Goal: Find specific page/section: Find specific page/section

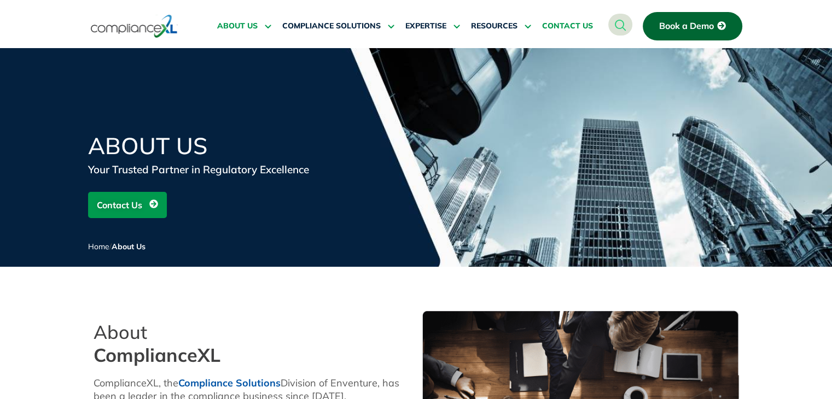
click at [570, 21] on span "CONTACT US" at bounding box center [567, 26] width 51 height 10
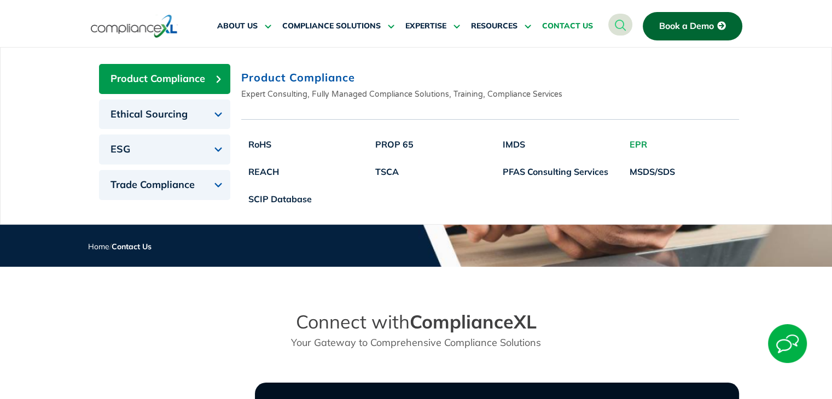
click at [641, 142] on link "EPR" at bounding box center [652, 144] width 60 height 27
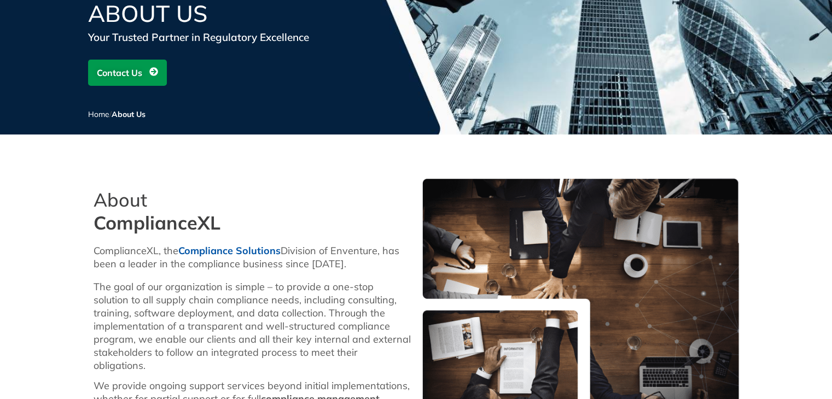
scroll to position [328, 0]
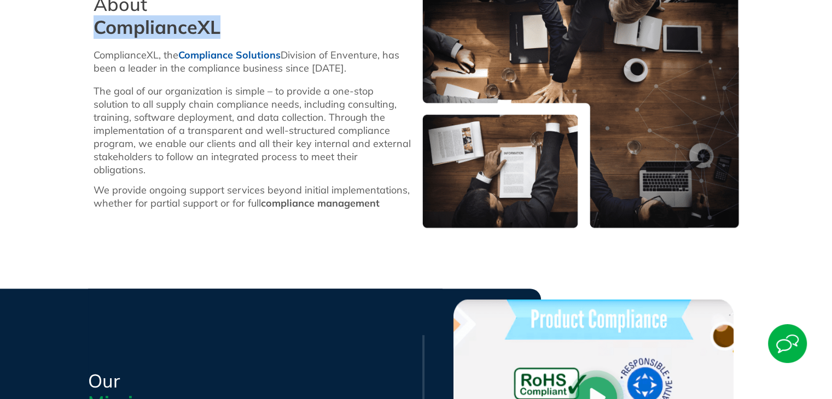
drag, startPoint x: 88, startPoint y: 34, endPoint x: 351, endPoint y: 29, distance: 263.1
click at [351, 29] on div "About ComplianceXL ComplianceXL, the Compliance Solutions Division of Enventure…" at bounding box center [252, 105] width 328 height 257
click at [324, 197] on strong "compliance management" at bounding box center [320, 203] width 119 height 13
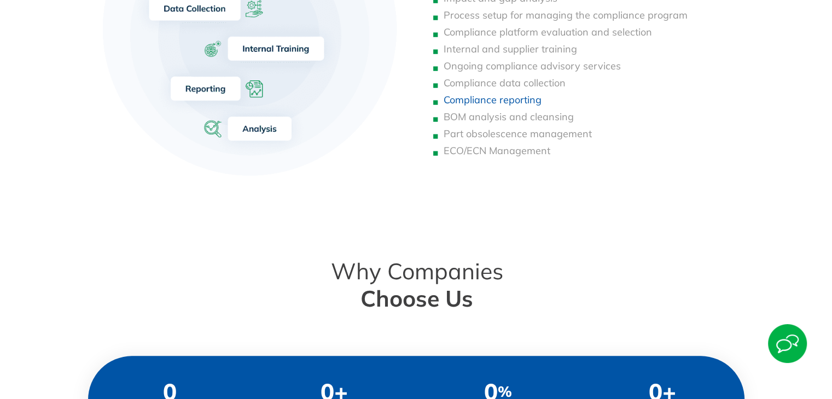
scroll to position [1148, 0]
